Goal: Task Accomplishment & Management: Use online tool/utility

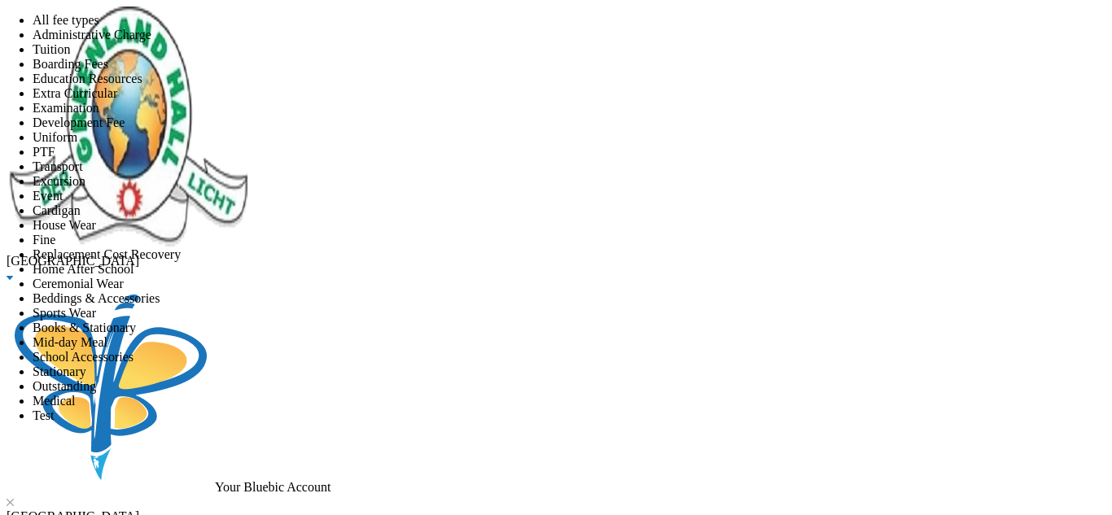
click at [598, 28] on li "All fee types" at bounding box center [573, 20] width 1080 height 15
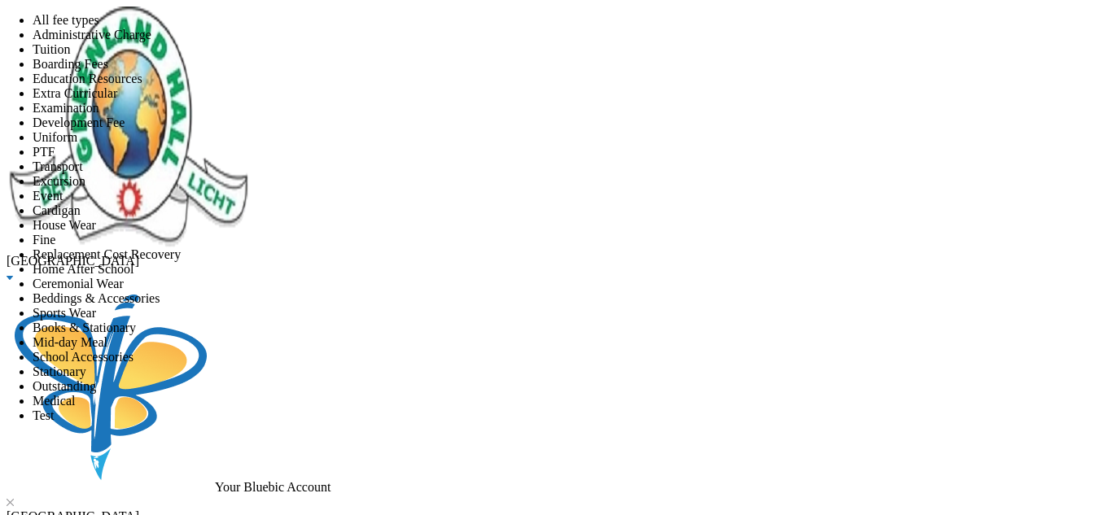
scroll to position [181, 0]
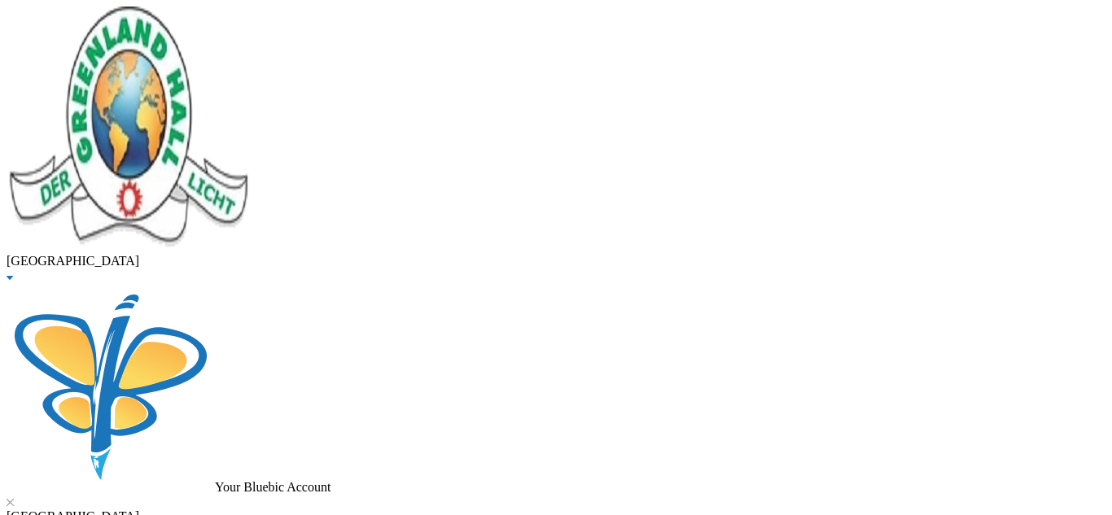
drag, startPoint x: 299, startPoint y: 130, endPoint x: 138, endPoint y: 130, distance: 160.4
type input "bashorun"
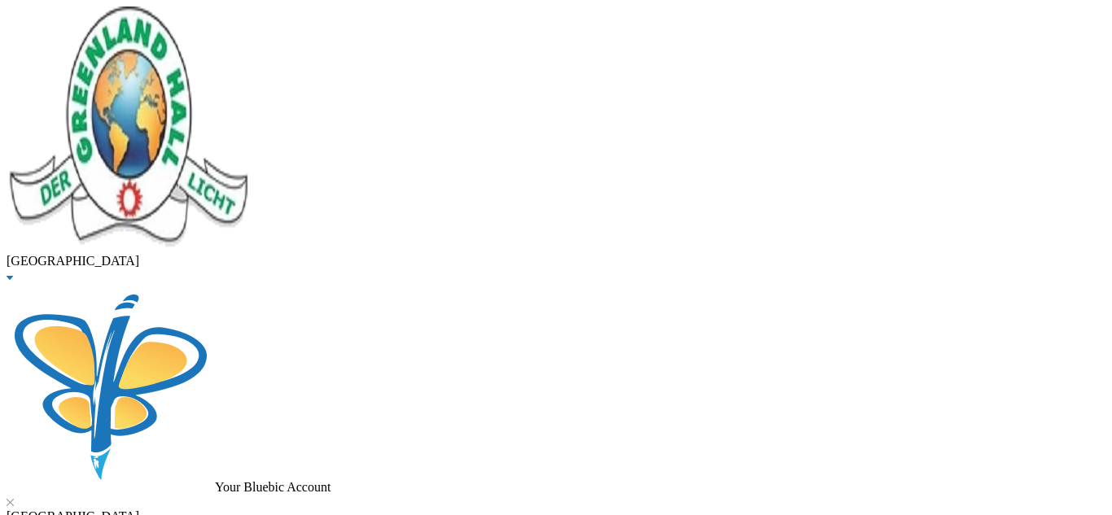
checkbox input "true"
drag, startPoint x: 333, startPoint y: 126, endPoint x: 122, endPoint y: 138, distance: 211.2
type input "sobanjo"
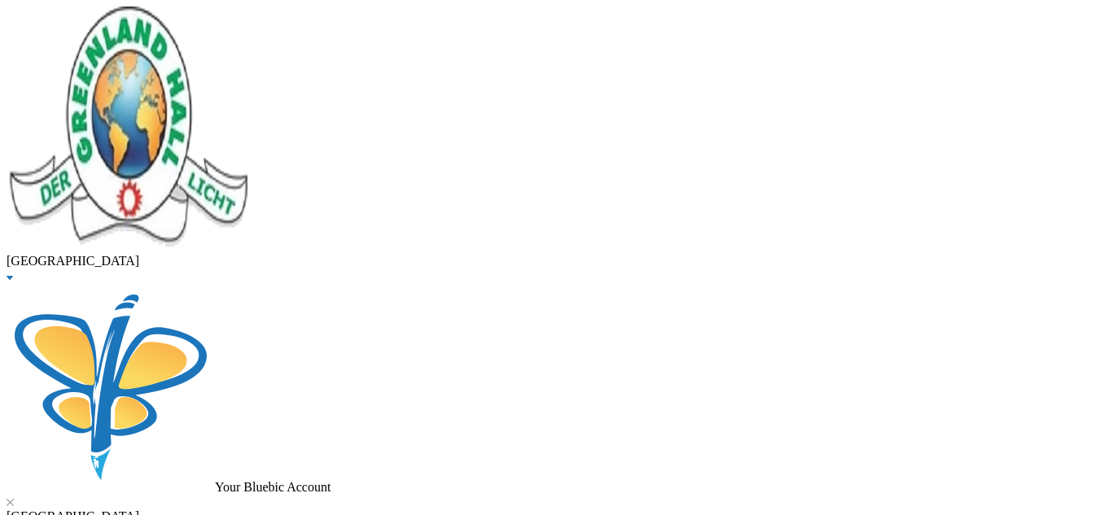
checkbox input "true"
drag, startPoint x: 299, startPoint y: 129, endPoint x: 136, endPoint y: 121, distance: 163.0
type input "twniola"
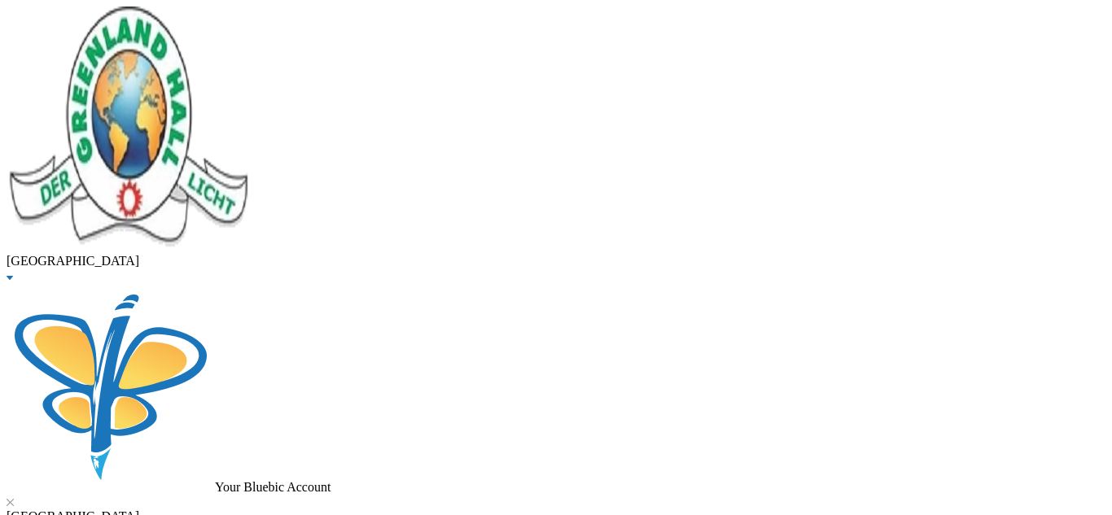
checkbox input "true"
drag, startPoint x: 303, startPoint y: 145, endPoint x: 142, endPoint y: 138, distance: 161.4
type input "arowolo"
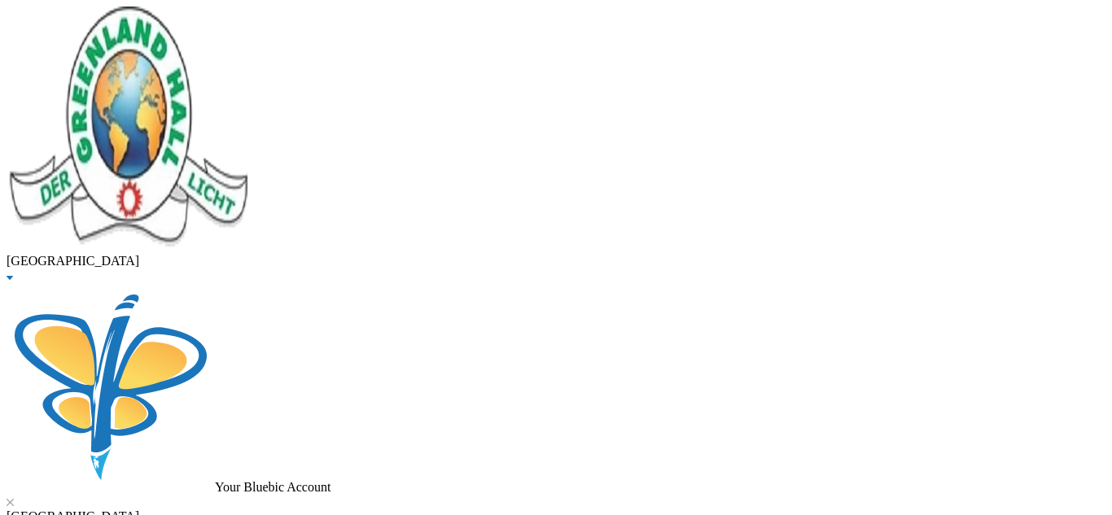
checkbox input "true"
drag, startPoint x: 306, startPoint y: 123, endPoint x: 171, endPoint y: 119, distance: 135.2
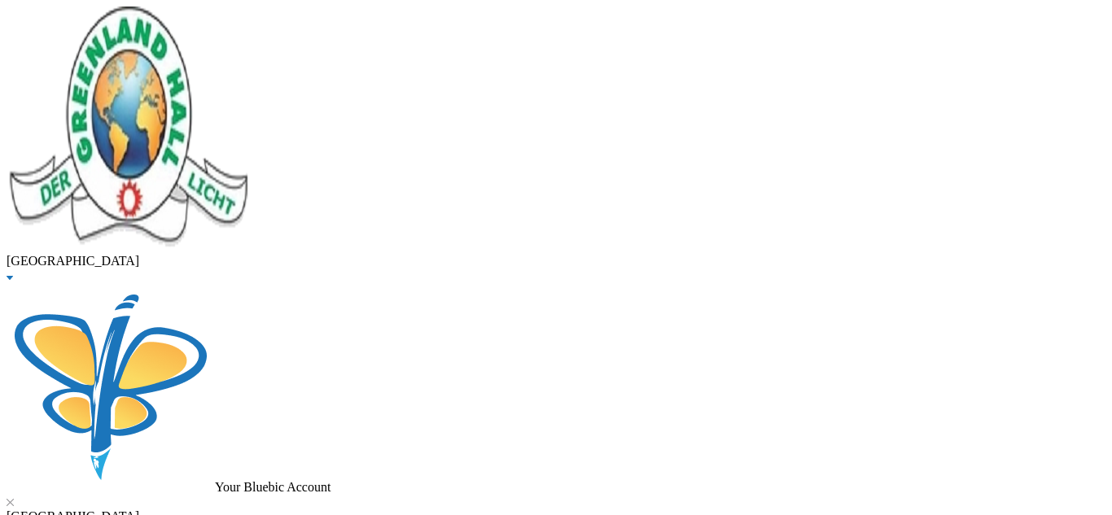
type input "[PERSON_NAME]"
checkbox input "false"
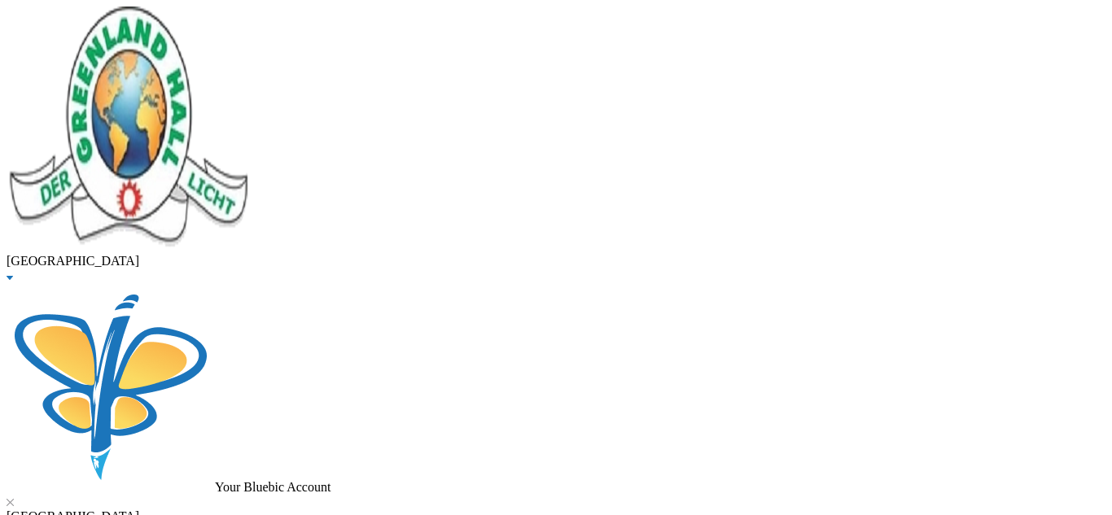
checkbox input "true"
drag, startPoint x: 280, startPoint y: 131, endPoint x: 178, endPoint y: 126, distance: 101.9
type input "enang"
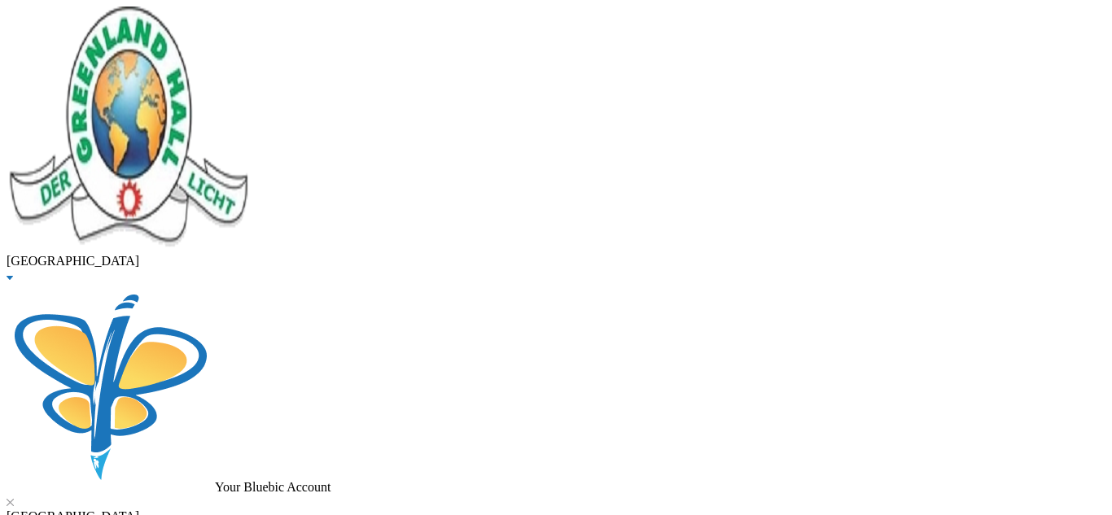
checkbox input "true"
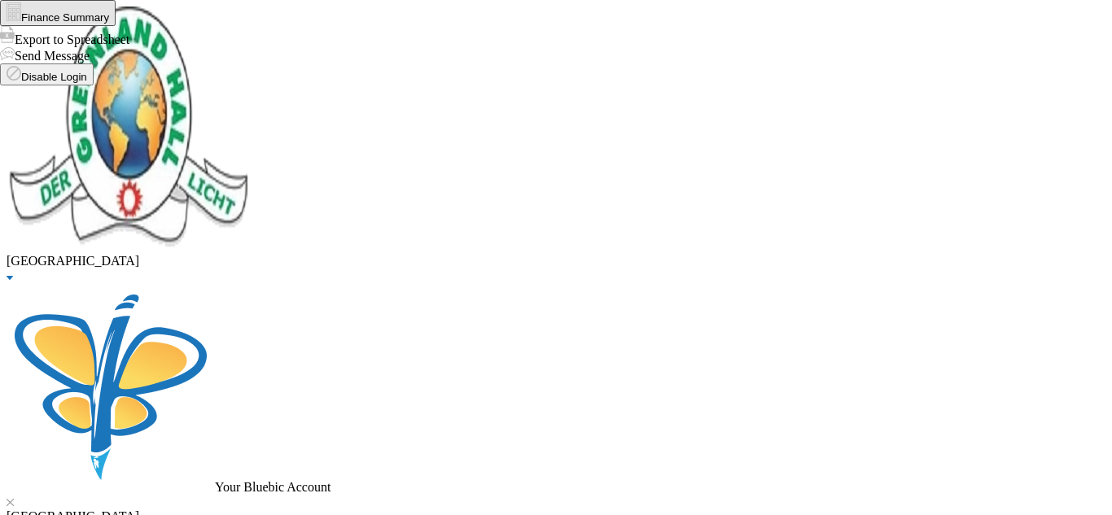
drag, startPoint x: 296, startPoint y: 131, endPoint x: 125, endPoint y: 124, distance: 172.0
type input "enegide"
checkbox input "true"
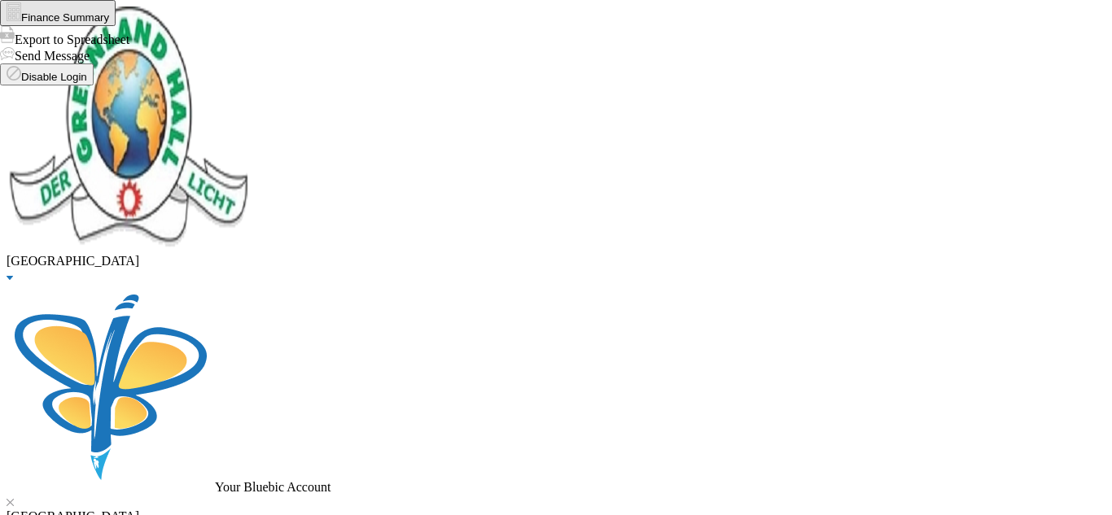
drag, startPoint x: 310, startPoint y: 138, endPoint x: 174, endPoint y: 107, distance: 139.4
type input "chukwend"
checkbox input "true"
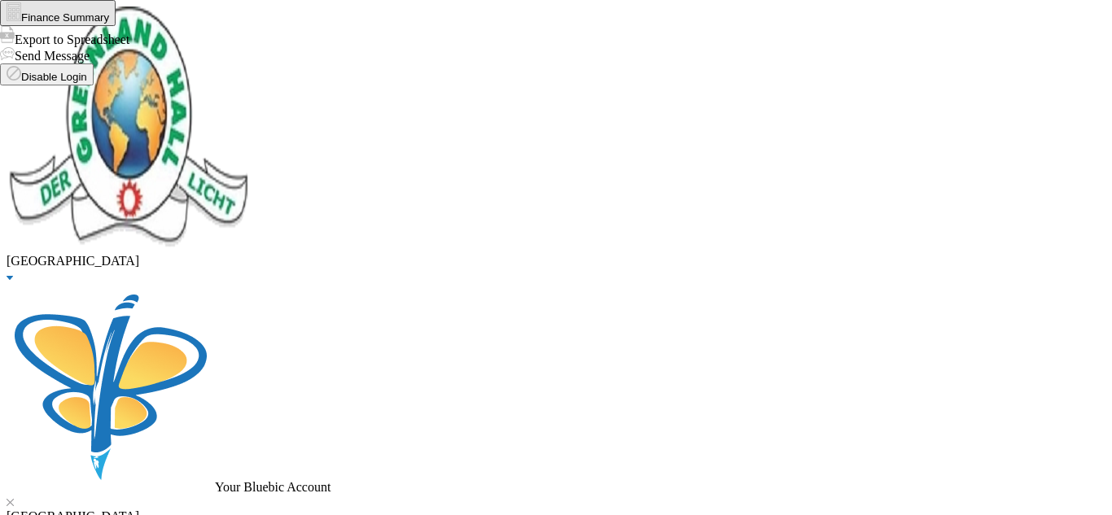
drag, startPoint x: 323, startPoint y: 127, endPoint x: 187, endPoint y: 124, distance: 136.0
type input "adebolu"
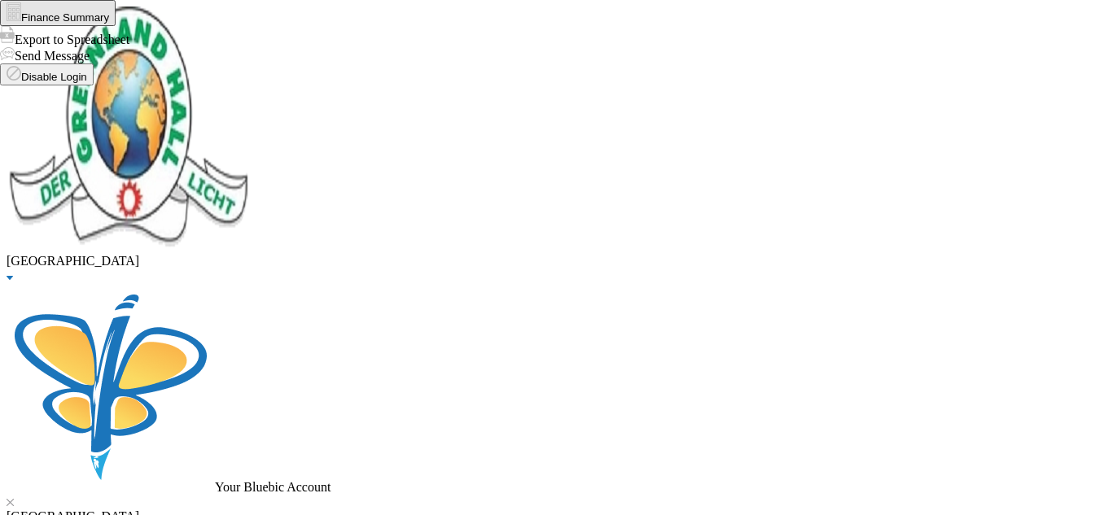
checkbox input "true"
drag, startPoint x: 361, startPoint y: 138, endPoint x: 120, endPoint y: 146, distance: 241.1
type input "kazeem"
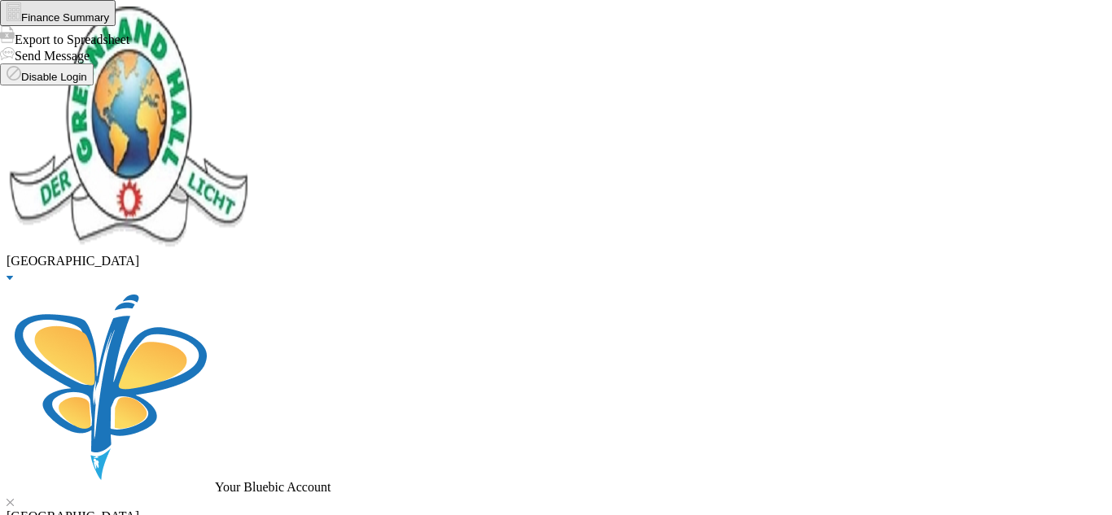
checkbox input "true"
drag, startPoint x: 304, startPoint y: 134, endPoint x: 116, endPoint y: 126, distance: 188.3
type input "akinjiyan"
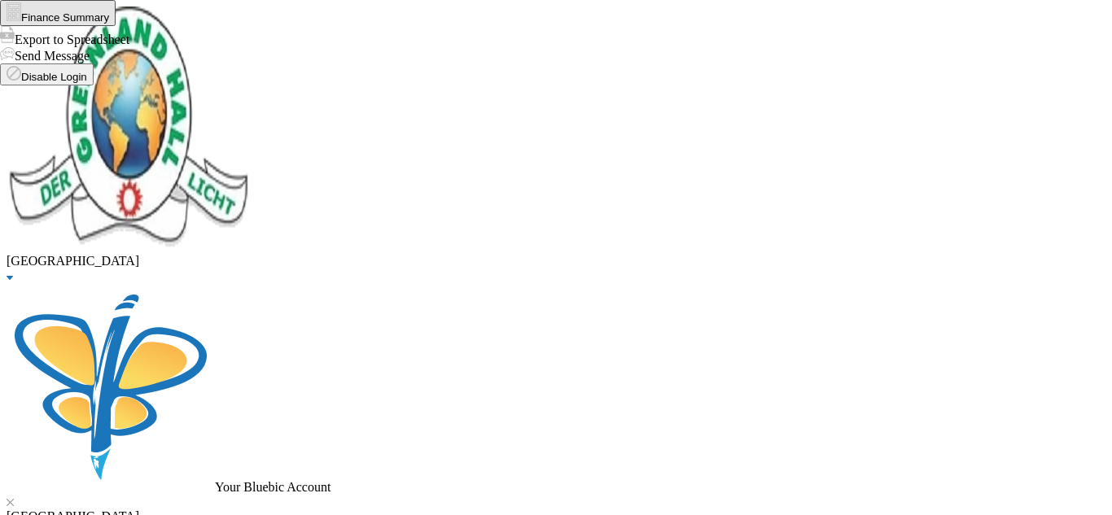
checkbox input "true"
drag, startPoint x: 332, startPoint y: 134, endPoint x: 167, endPoint y: 136, distance: 165.3
type input "oyeyemi"
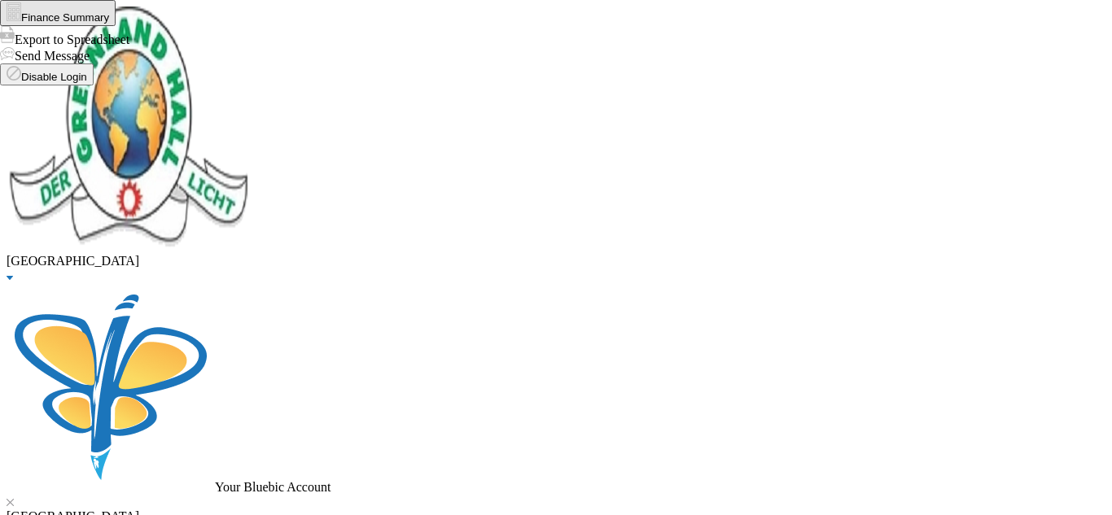
checkbox input "true"
drag, startPoint x: 199, startPoint y: 131, endPoint x: 151, endPoint y: 126, distance: 47.5
type input "[PERSON_NAME]"
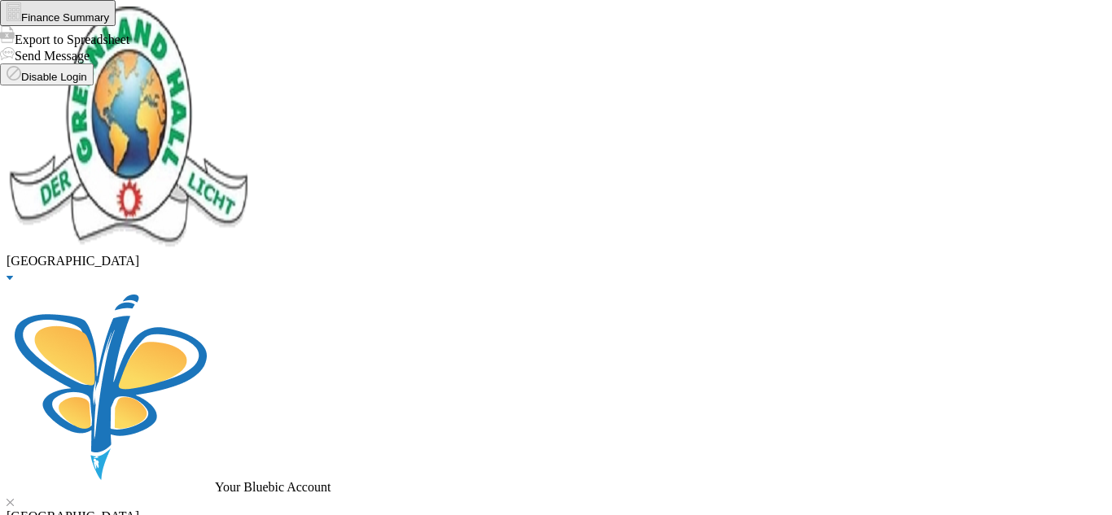
checkbox input "true"
drag, startPoint x: 339, startPoint y: 112, endPoint x: 188, endPoint y: 129, distance: 151.6
type input "[PERSON_NAME]"
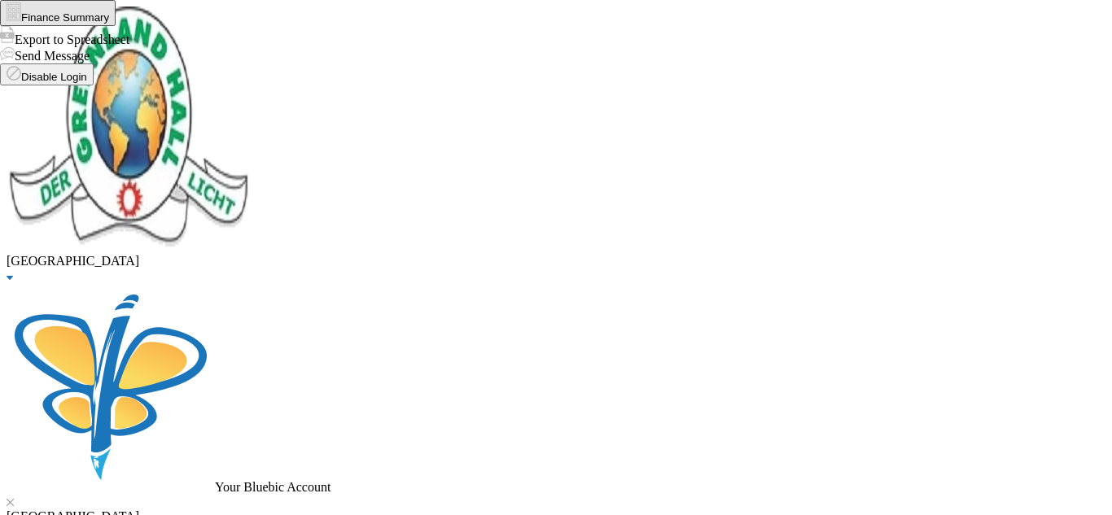
checkbox input "true"
drag, startPoint x: 286, startPoint y: 123, endPoint x: 152, endPoint y: 126, distance: 133.6
type input "o"
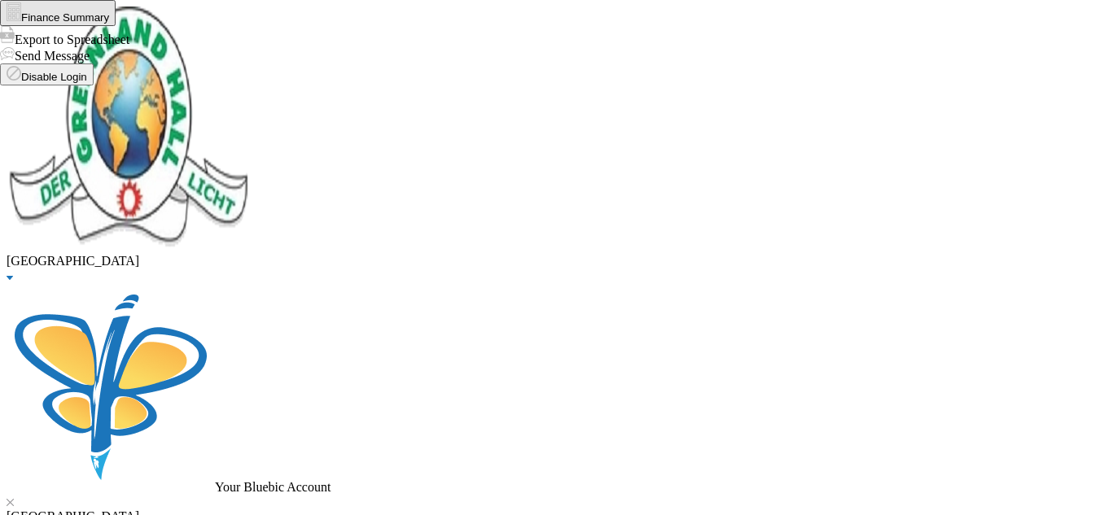
type input "omotoso"
checkbox input "true"
drag, startPoint x: 256, startPoint y: 122, endPoint x: 140, endPoint y: 103, distance: 117.3
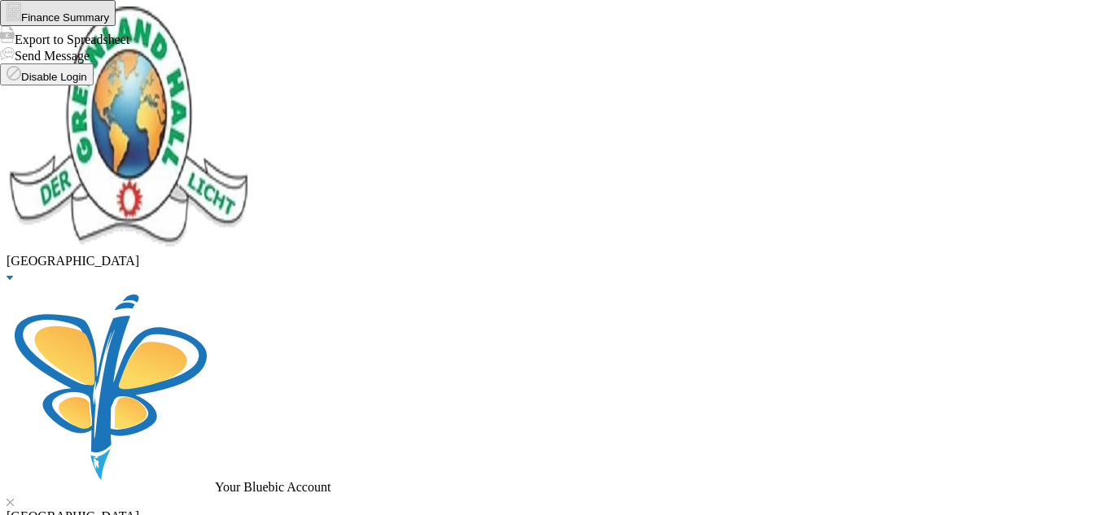
type input "oyeniran"
checkbox input "true"
drag, startPoint x: 324, startPoint y: 138, endPoint x: 165, endPoint y: 119, distance: 160.0
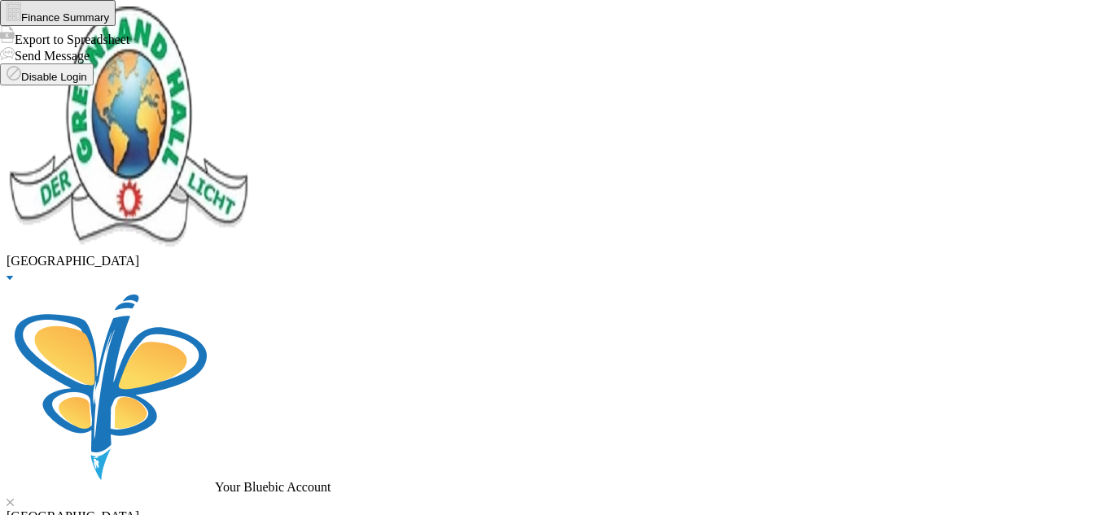
type input "owoeye"
checkbox input "true"
drag, startPoint x: 322, startPoint y: 141, endPoint x: 198, endPoint y: 134, distance: 124.8
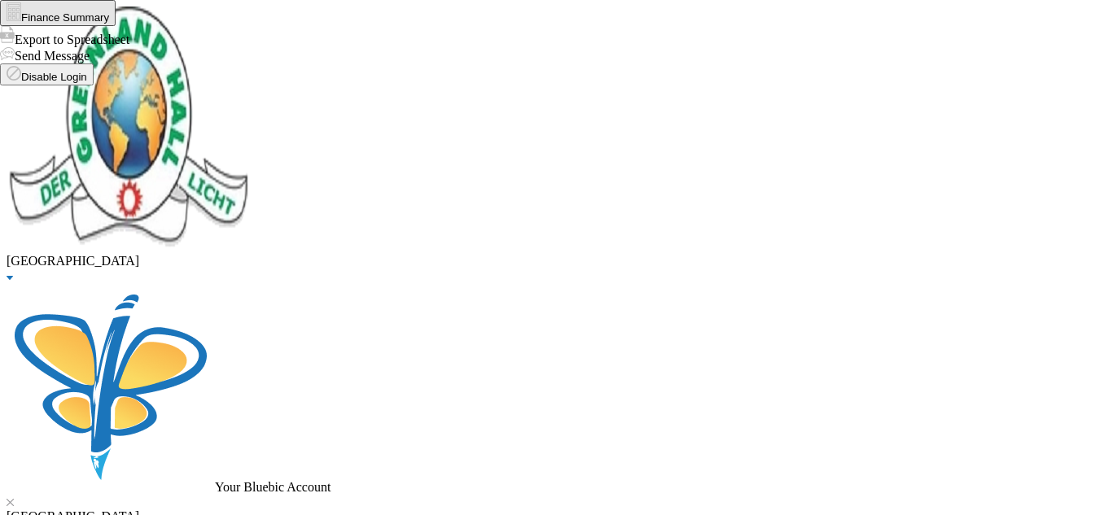
type input "mgbabor"
checkbox input "true"
drag, startPoint x: 379, startPoint y: 118, endPoint x: 66, endPoint y: 140, distance: 314.2
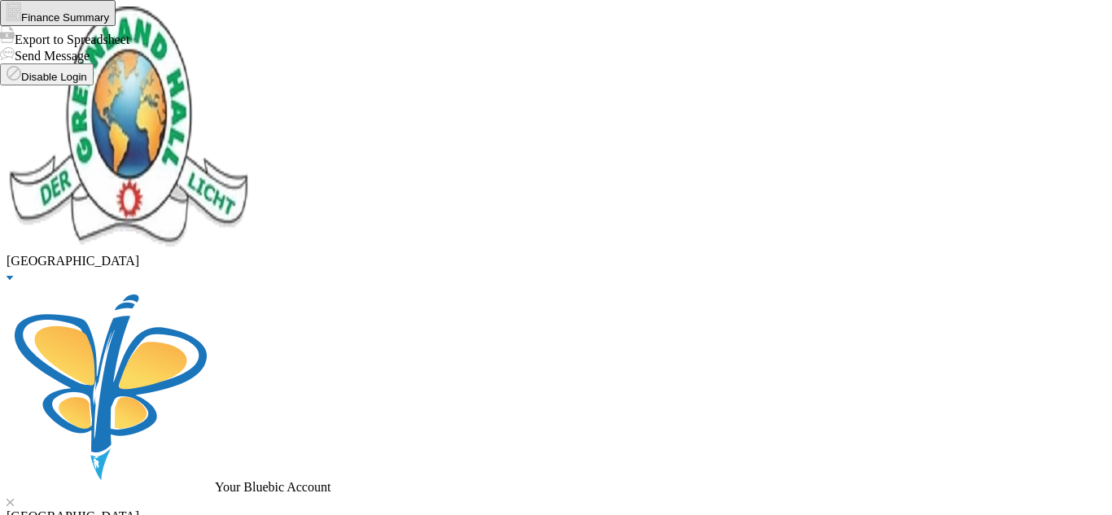
type input "[PERSON_NAME]"
checkbox input "true"
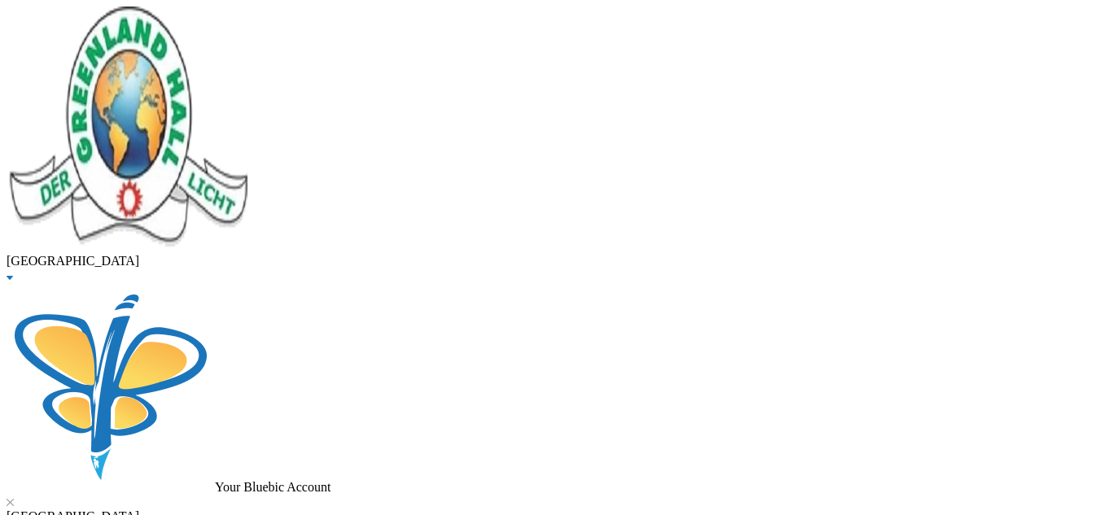
click at [199, 17] on button "Assign to ( 21 ) selected students" at bounding box center [116, 8] width 168 height 17
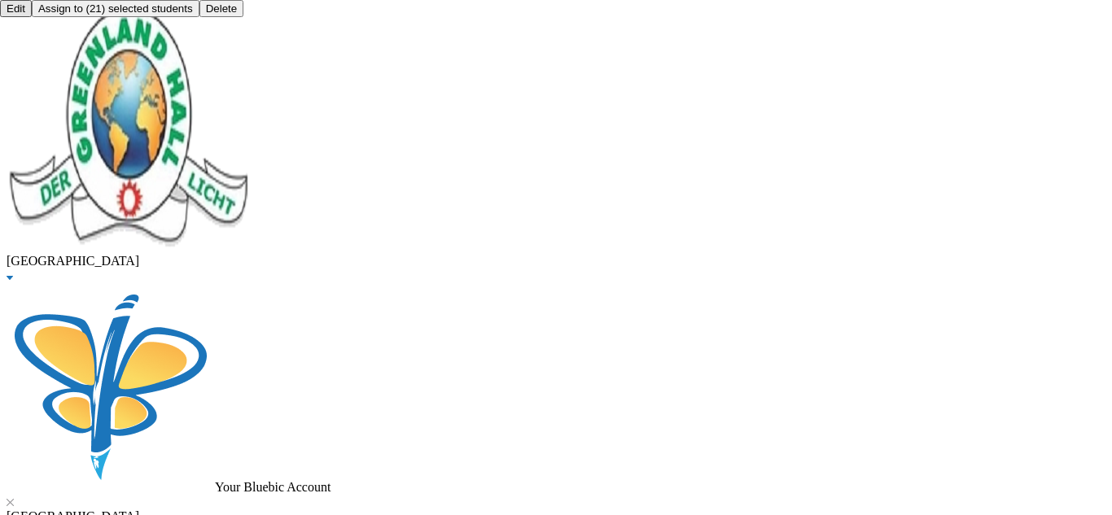
scroll to position [442, 0]
